Goal: Task Accomplishment & Management: Complete application form

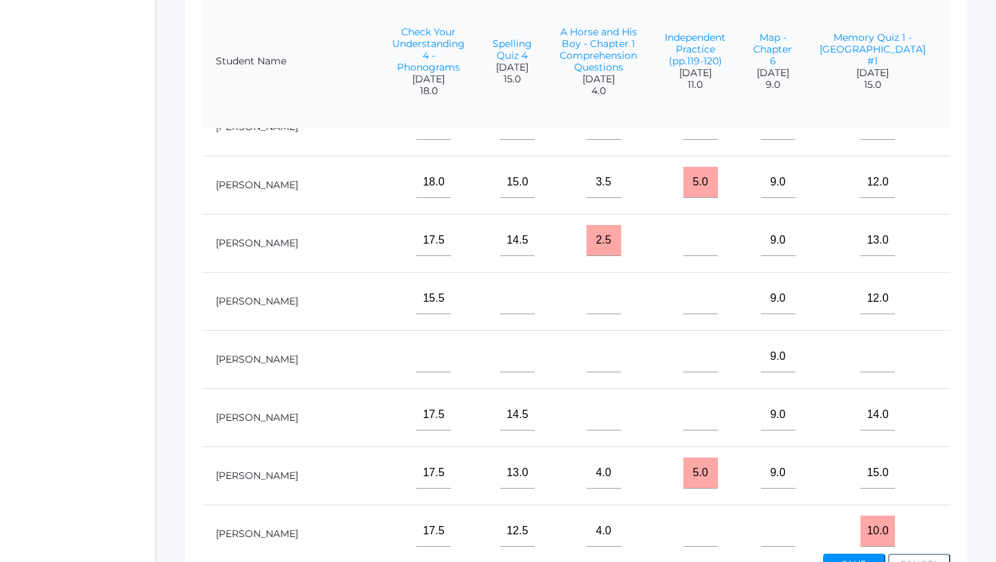
scroll to position [331, 2096]
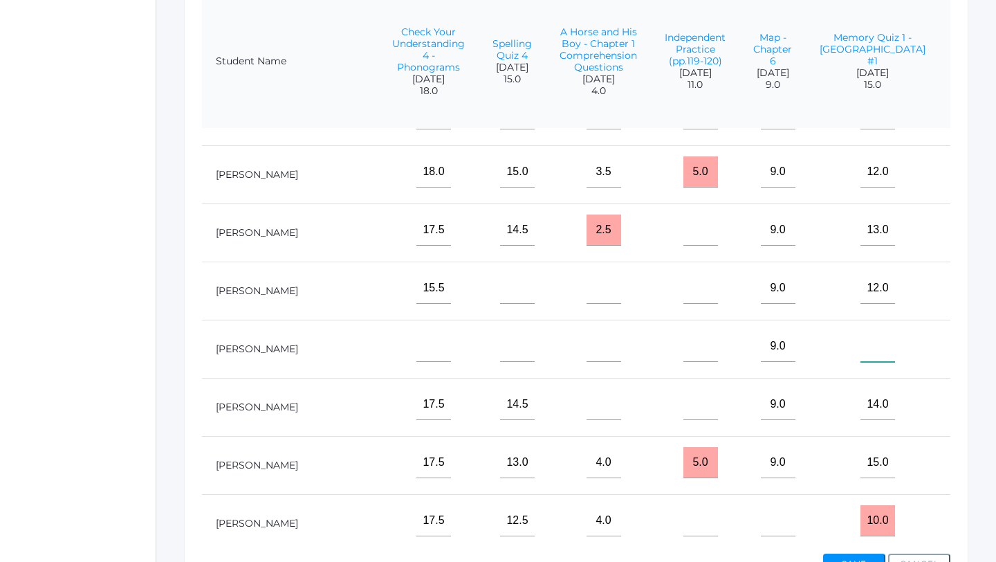
click at [861, 343] on input"] "text" at bounding box center [878, 346] width 35 height 31
type input"] "15"
click at [962, 346] on input"] "text" at bounding box center [979, 346] width 35 height 31
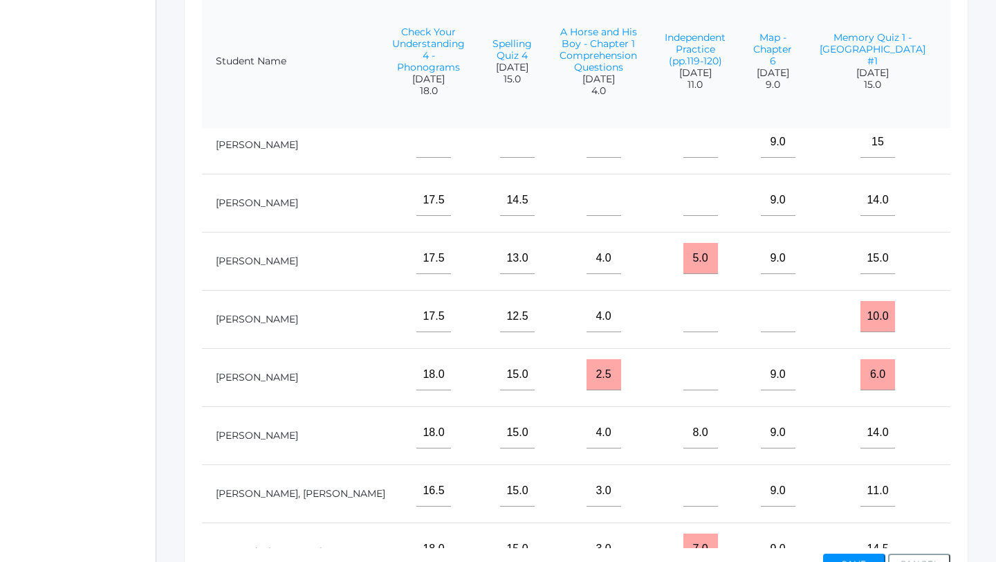
scroll to position [627, 2096]
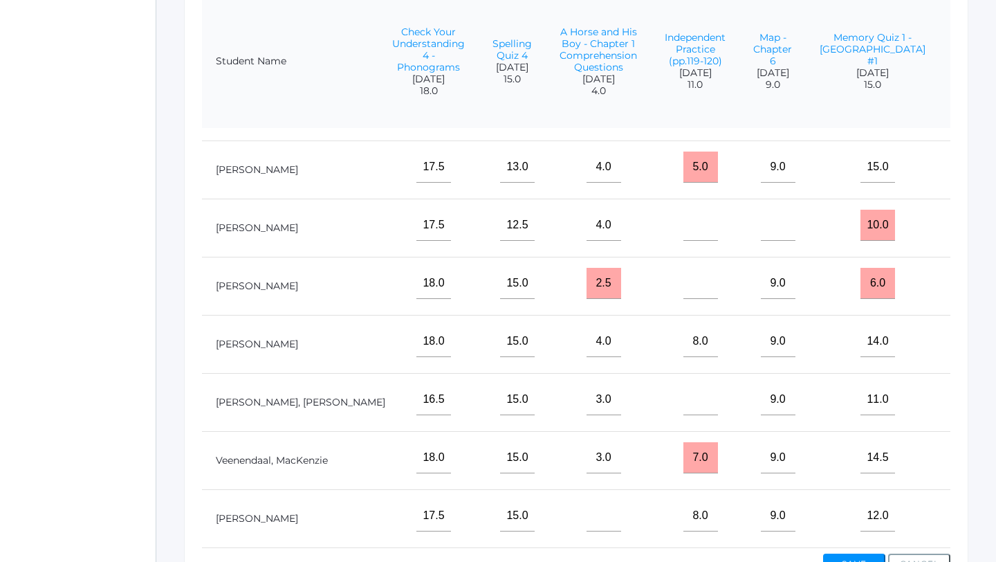
type input"] "5"
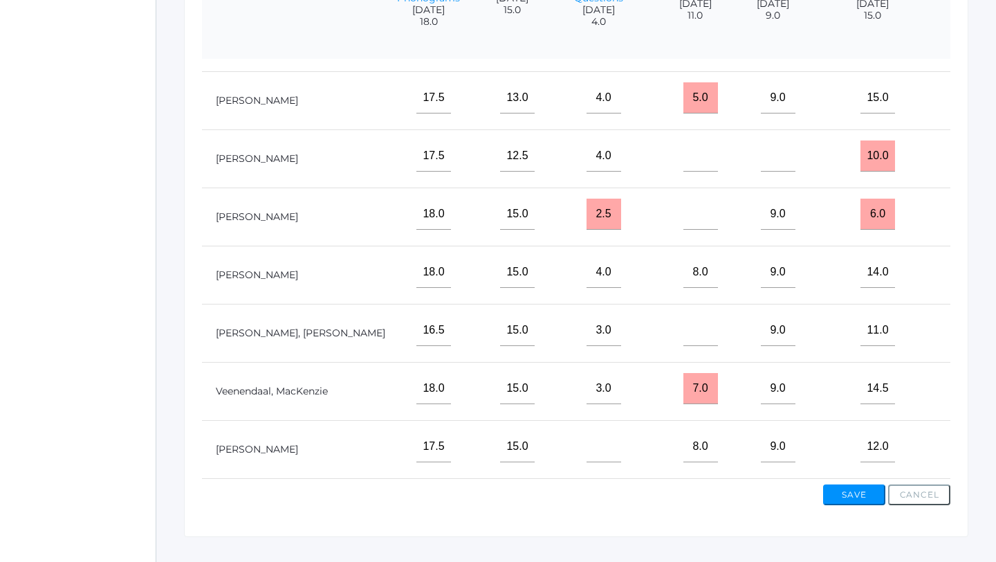
scroll to position [461, 0]
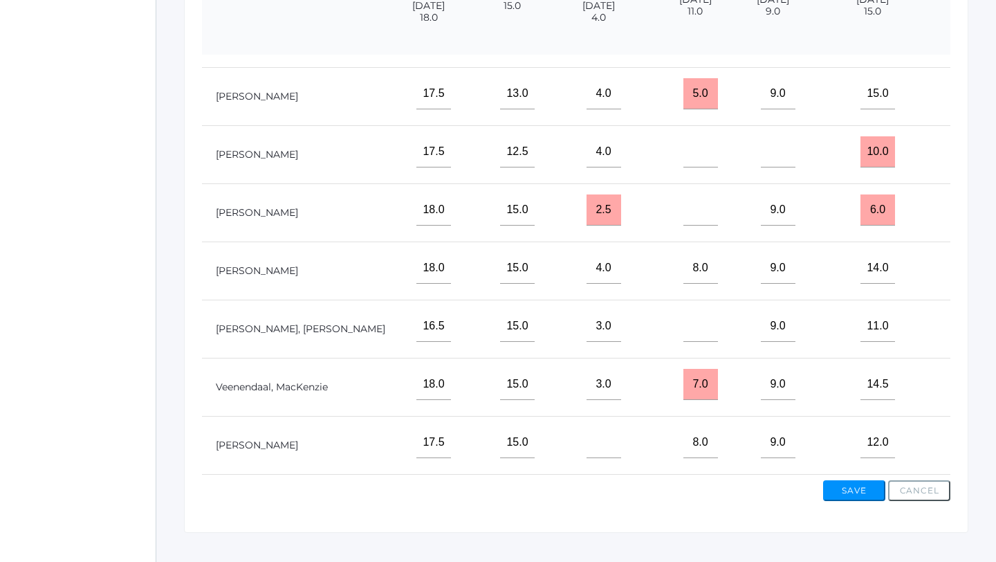
type input "7.0"
click at [861, 494] on button "Save" at bounding box center [854, 490] width 62 height 21
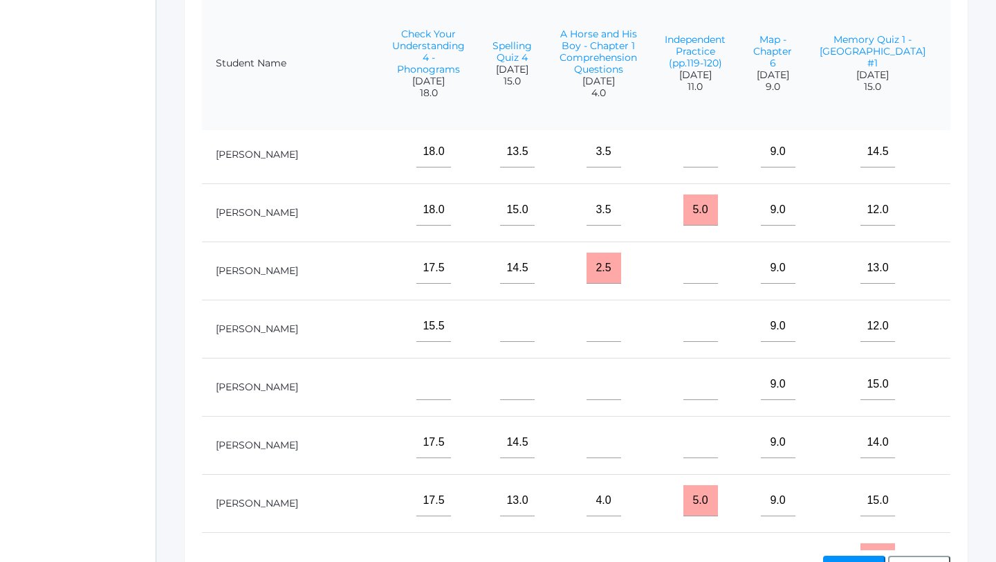
scroll to position [308, 2096]
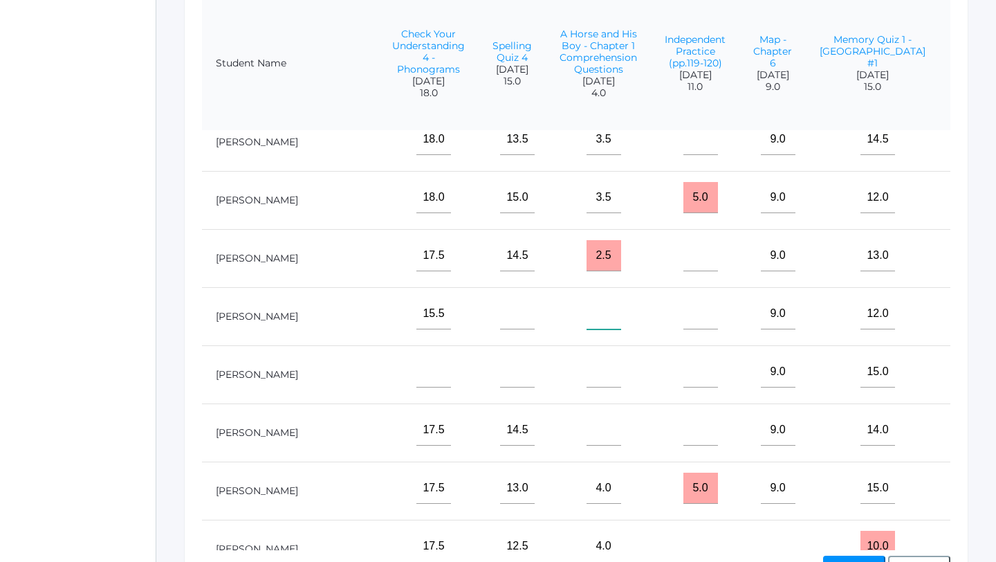
click at [587, 312] on input"] "text" at bounding box center [604, 313] width 35 height 31
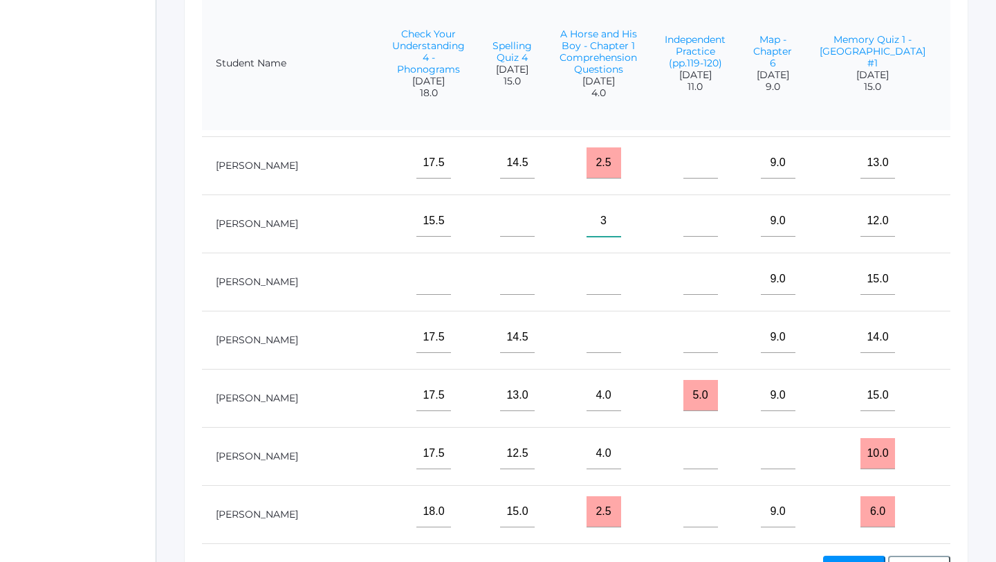
scroll to position [437, 2096]
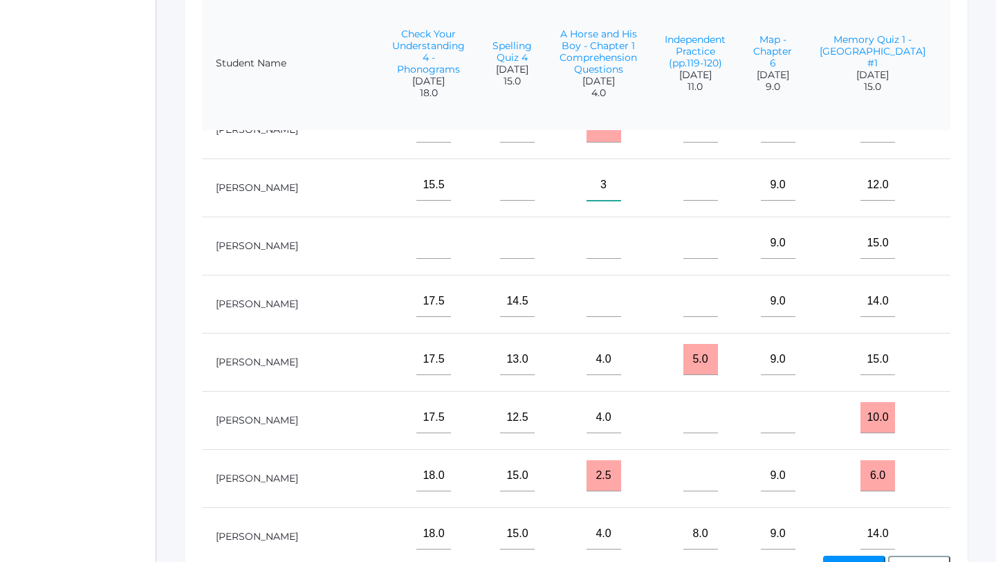
type input"] "3"
click at [857, 561] on button "Save" at bounding box center [854, 566] width 62 height 21
